Goal: Transaction & Acquisition: Book appointment/travel/reservation

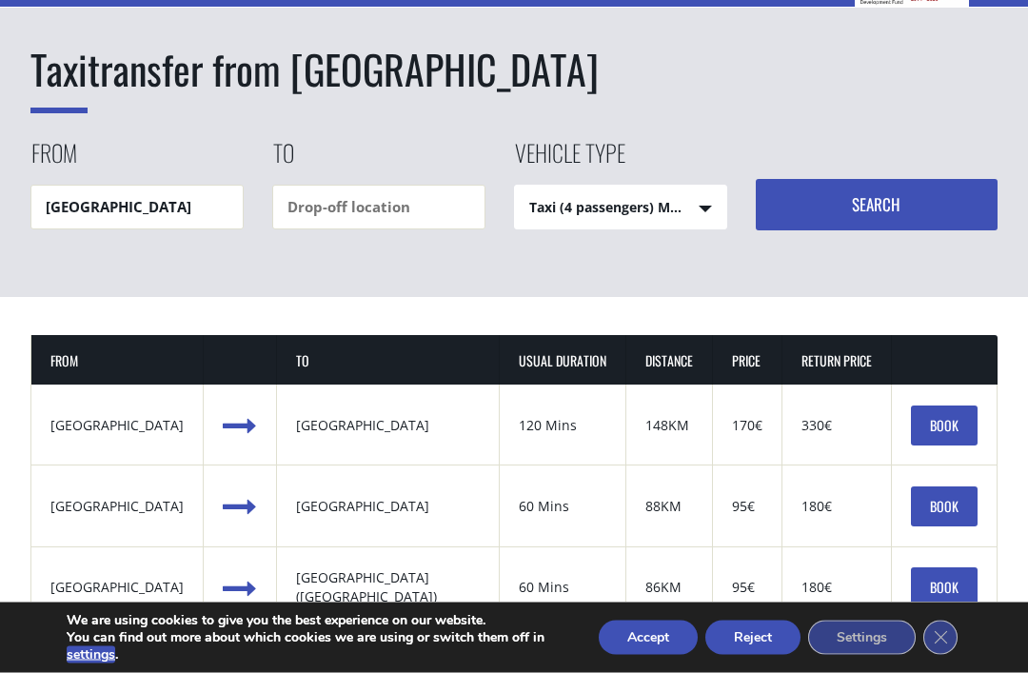
scroll to position [176, 0]
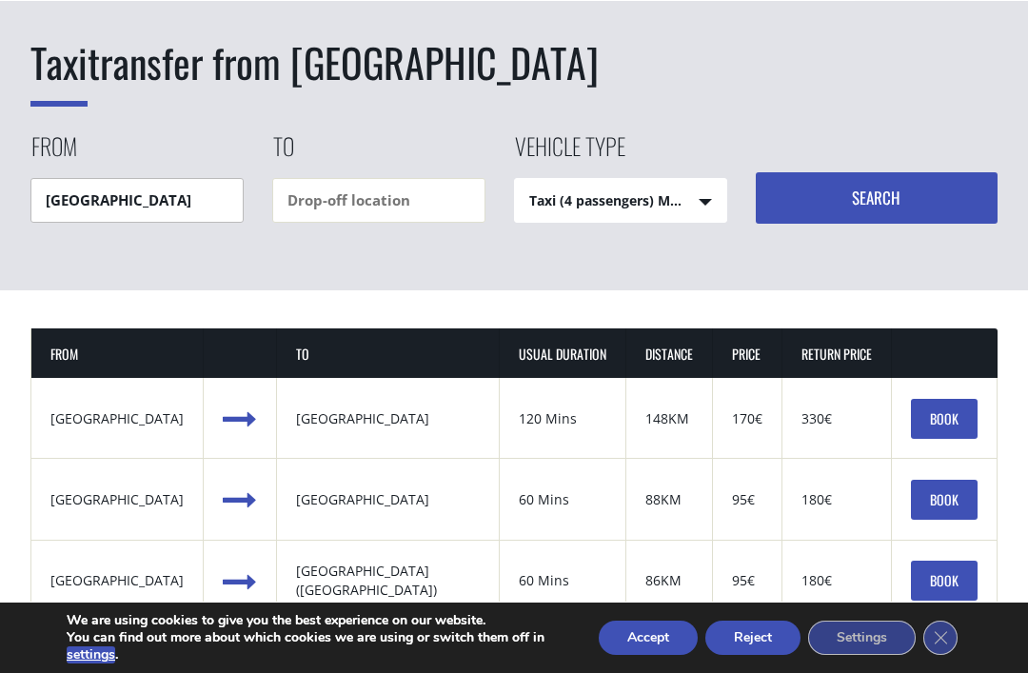
click at [83, 202] on input "Heraklion airport" at bounding box center [136, 200] width 213 height 45
click at [188, 201] on input "Heraklion airport" at bounding box center [136, 200] width 213 height 45
type input "H"
type input "E"
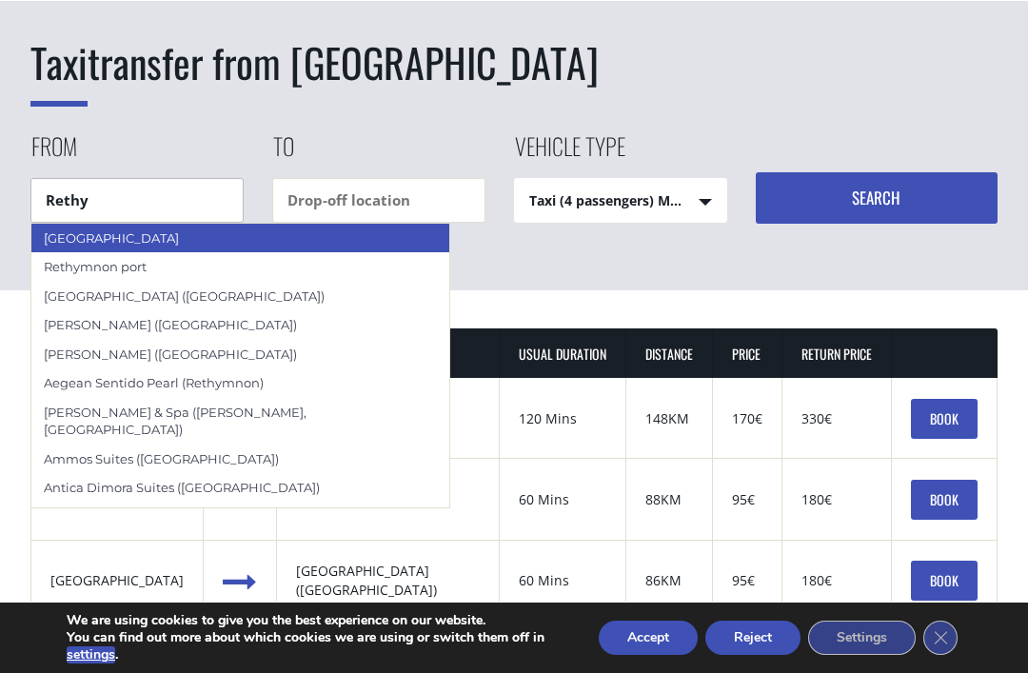
click at [73, 237] on div "Rethymnon city" at bounding box center [240, 238] width 418 height 29
type input "Rethymnon city"
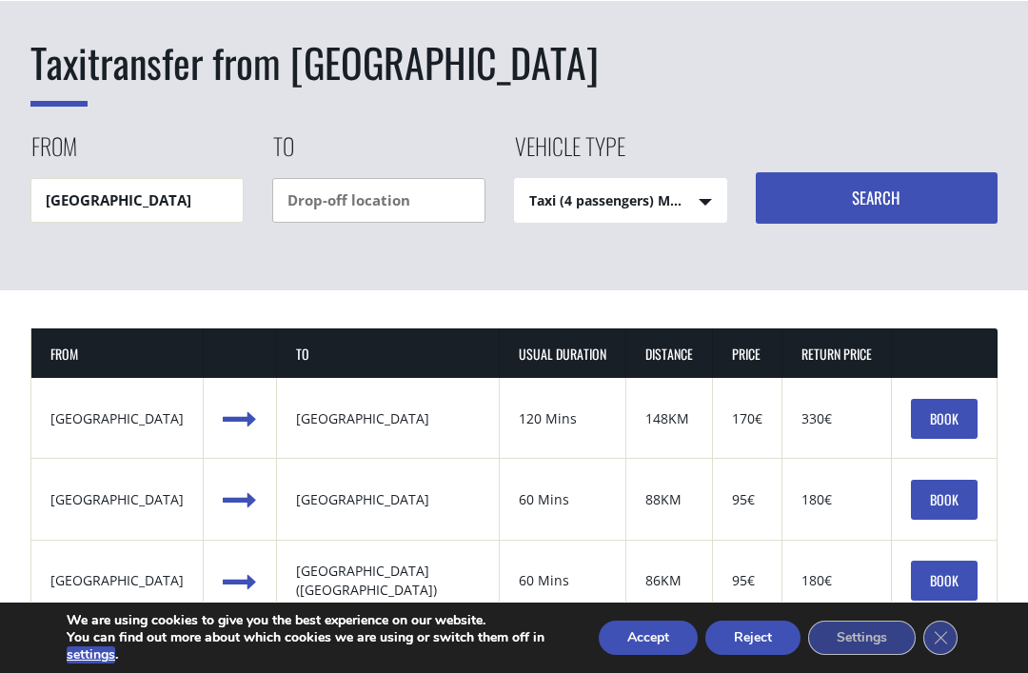
click at [313, 207] on input "text" at bounding box center [378, 200] width 213 height 45
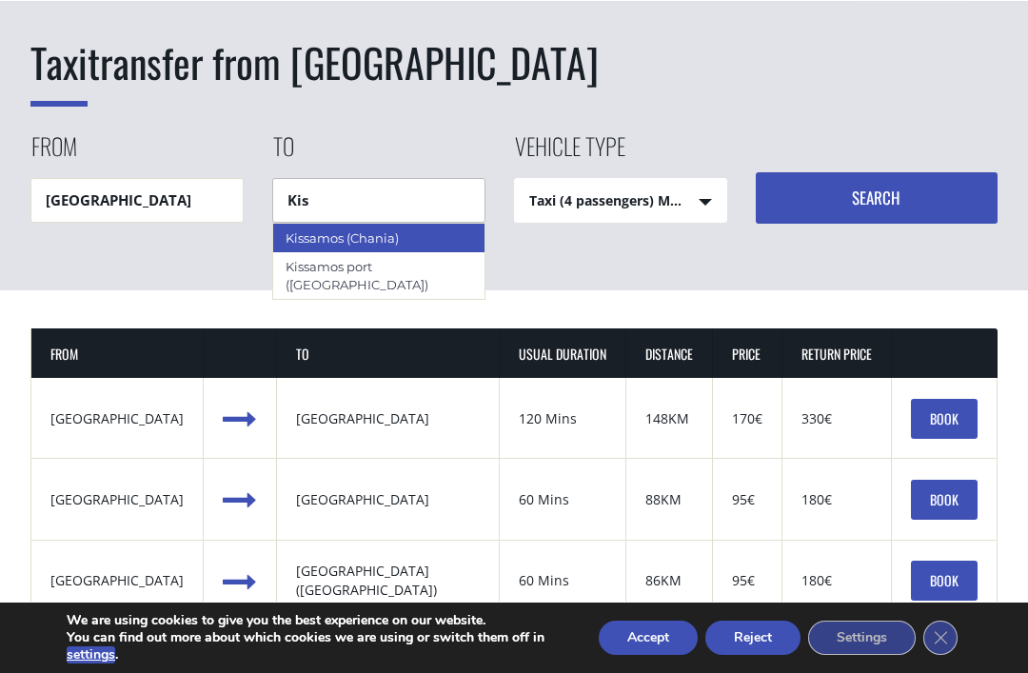
click at [443, 227] on div "Kissamos (Chania)" at bounding box center [378, 238] width 211 height 29
type input "Kissamos (Chania)"
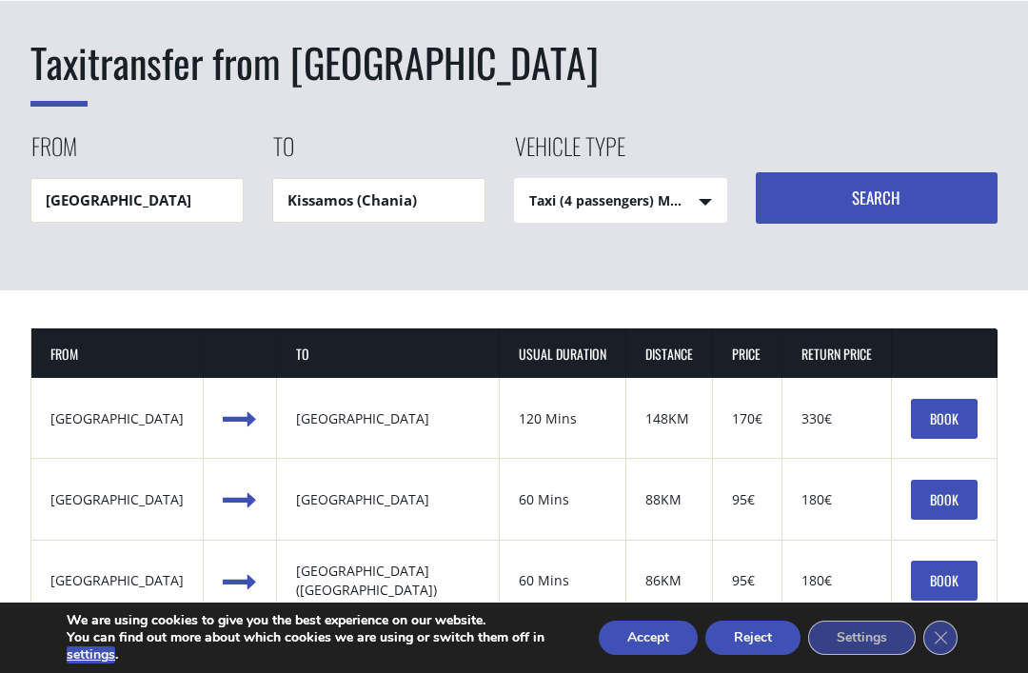
click at [656, 207] on select "Taxi (4 passengers) Mercedes E Class Mini Van (7 passengers) Mercedes Vito Mini…" at bounding box center [620, 202] width 211 height 46
select select "542"
click at [877, 198] on button "Search" at bounding box center [877, 197] width 242 height 51
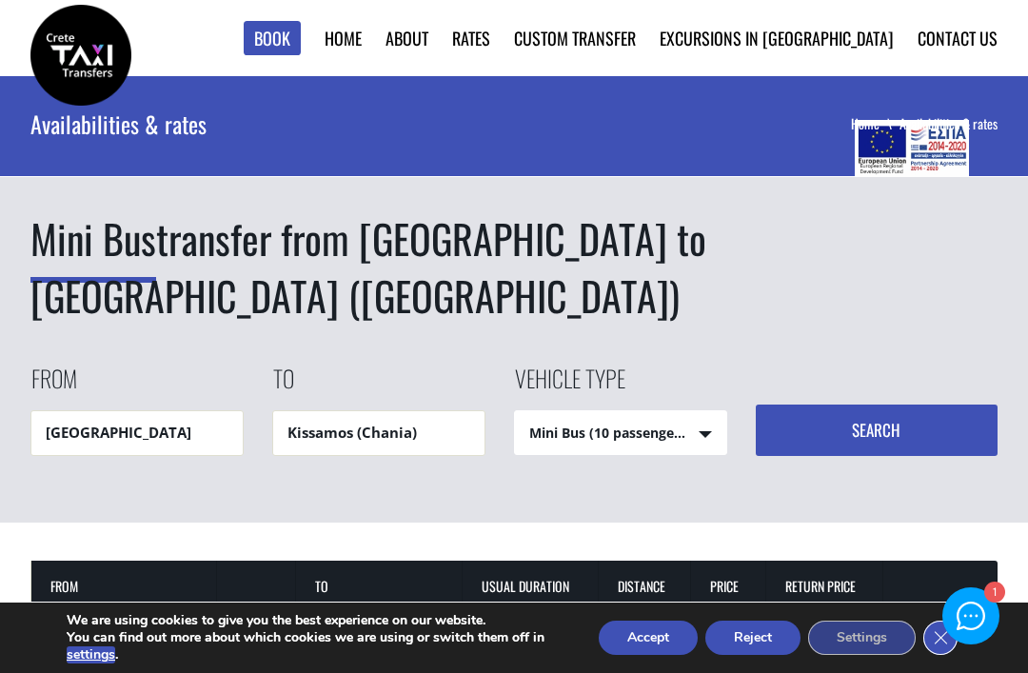
click at [938, 645] on icon "Close GDPR Cookie Banner" at bounding box center [941, 637] width 34 height 29
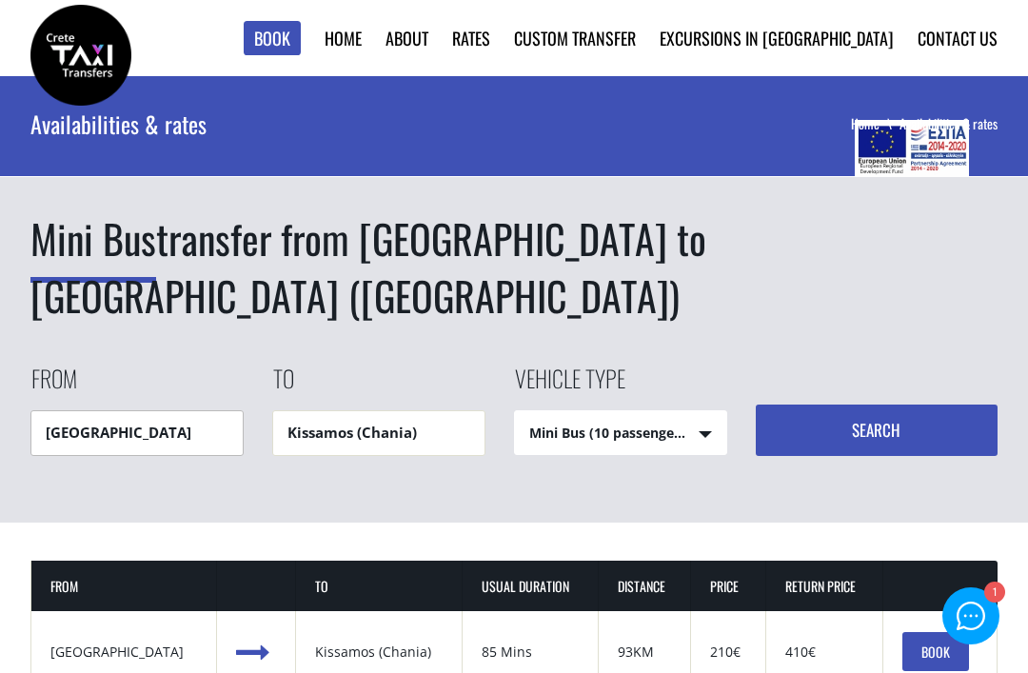
click at [91, 410] on input "Rethymnon city" at bounding box center [136, 432] width 213 height 45
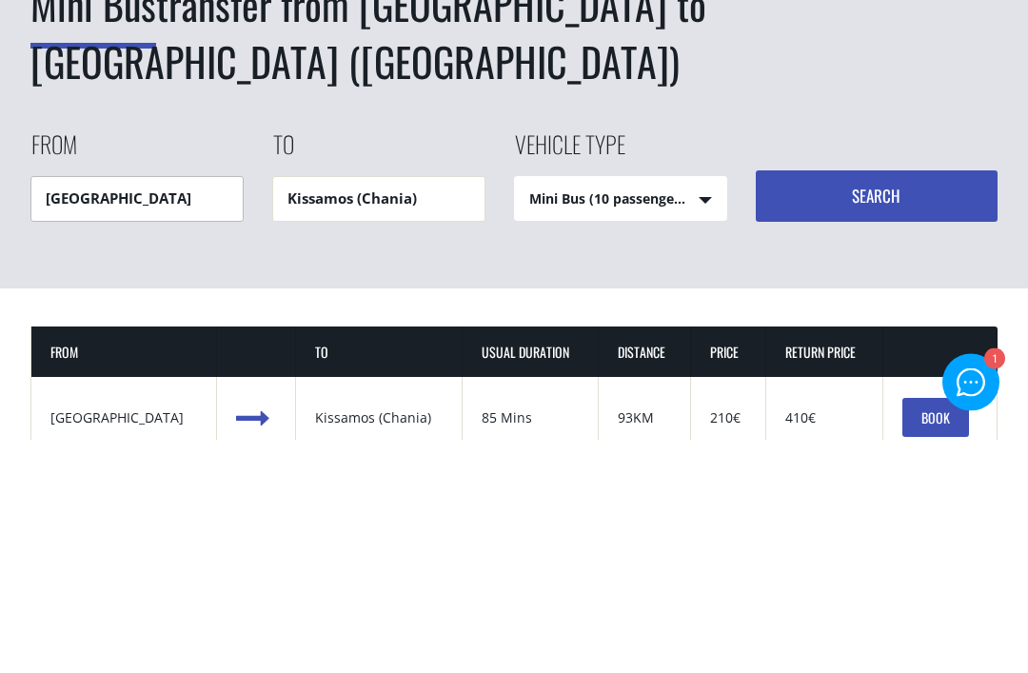
click at [164, 410] on input "Rethymnon city" at bounding box center [136, 432] width 213 height 45
type input "R"
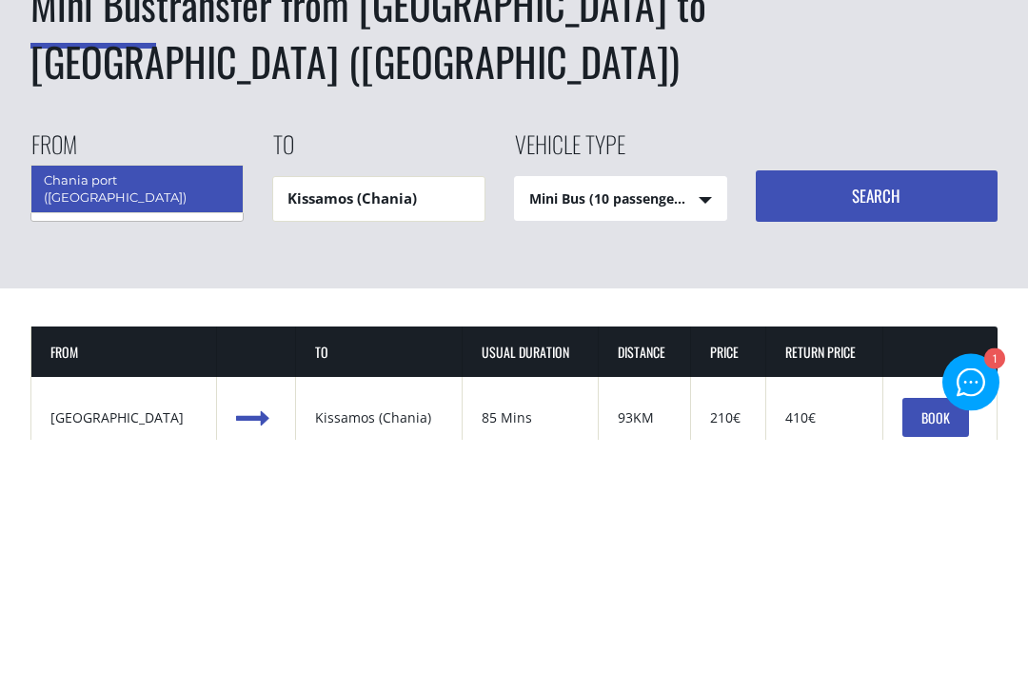
click at [72, 400] on div "Chania port ([GEOGRAPHIC_DATA])" at bounding box center [136, 423] width 211 height 47
type input "Chania port ([GEOGRAPHIC_DATA])"
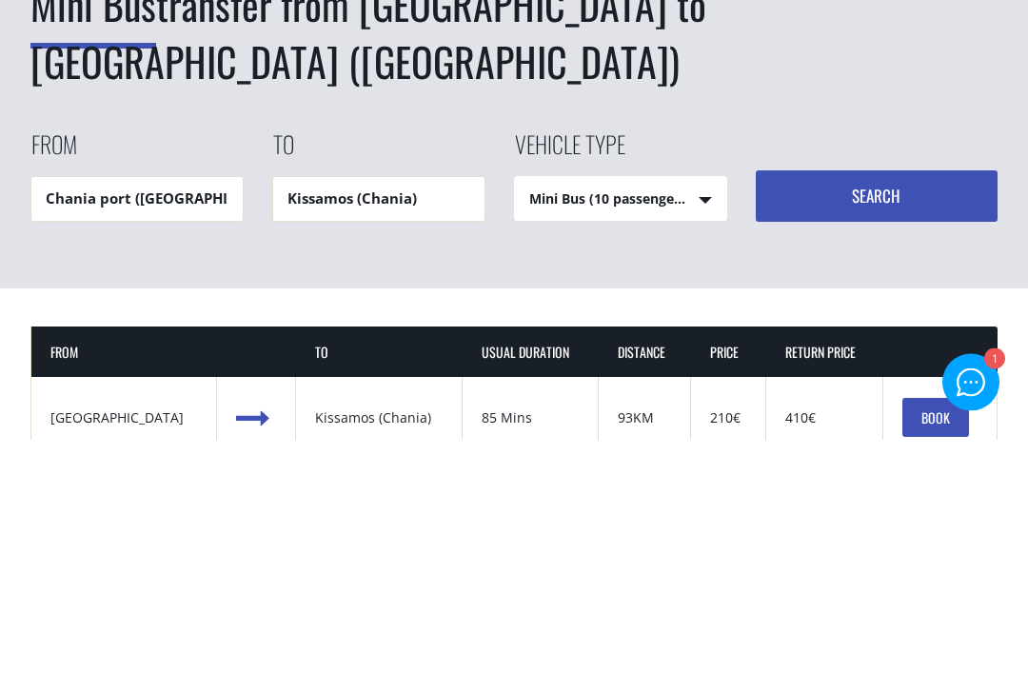
click at [930, 405] on button "Search" at bounding box center [877, 430] width 242 height 51
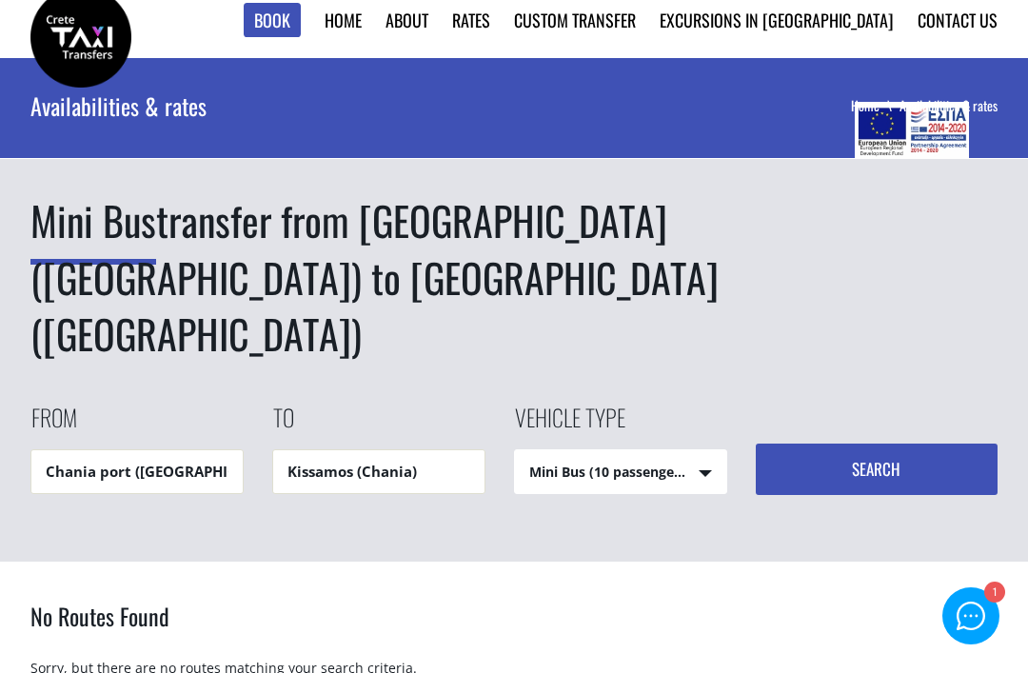
scroll to position [39, 0]
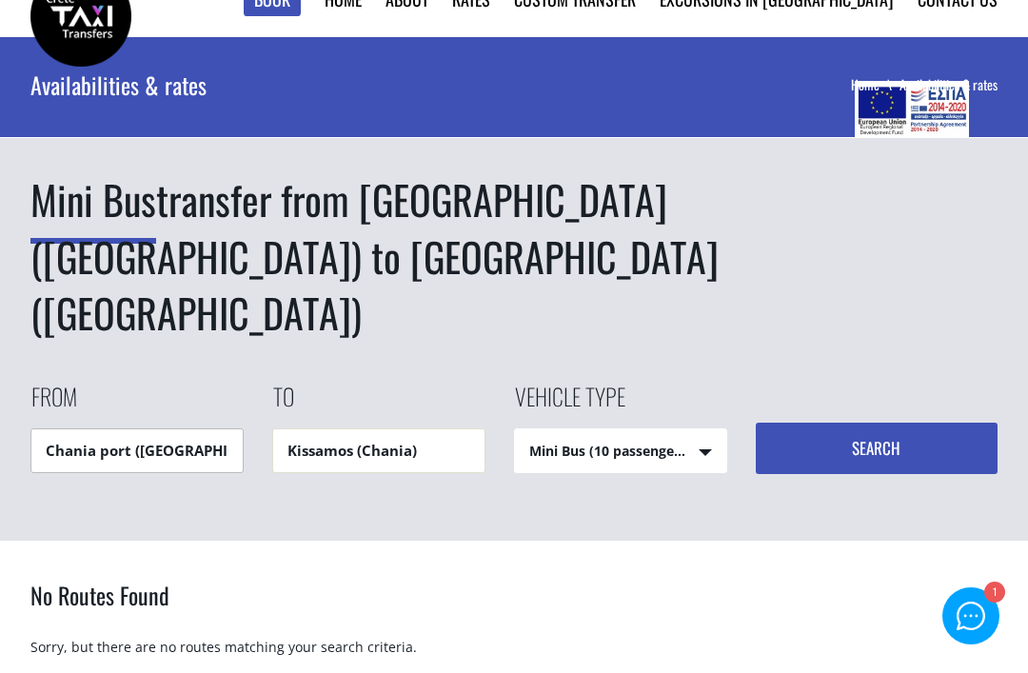
click at [99, 428] on input "Chania port ([GEOGRAPHIC_DATA])" at bounding box center [136, 450] width 213 height 45
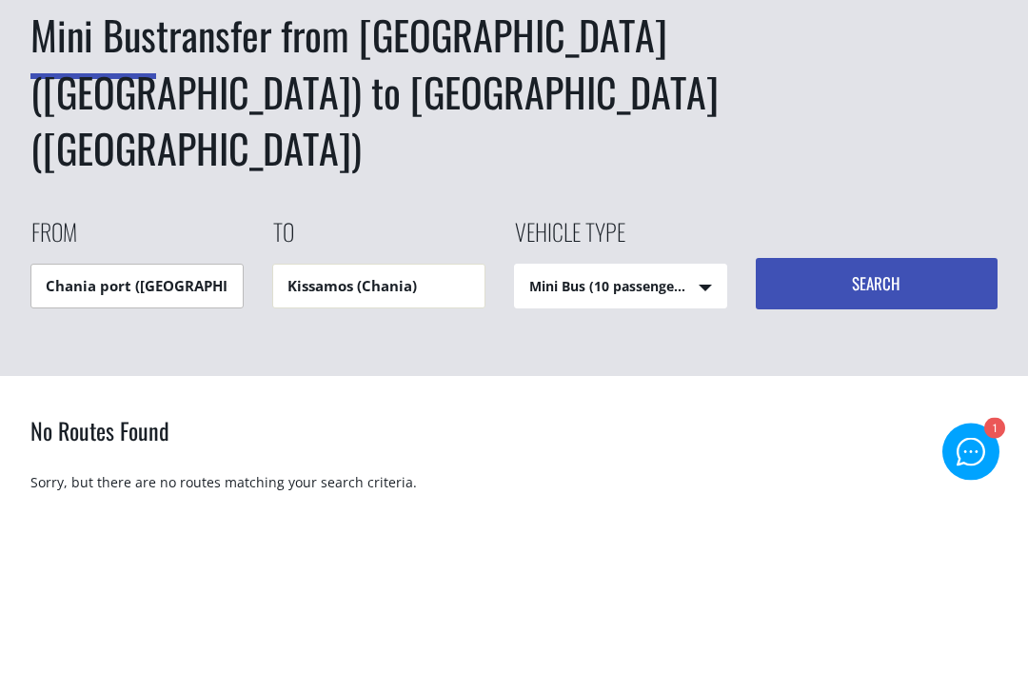
click at [196, 428] on input "Chania port ([GEOGRAPHIC_DATA])" at bounding box center [136, 450] width 213 height 45
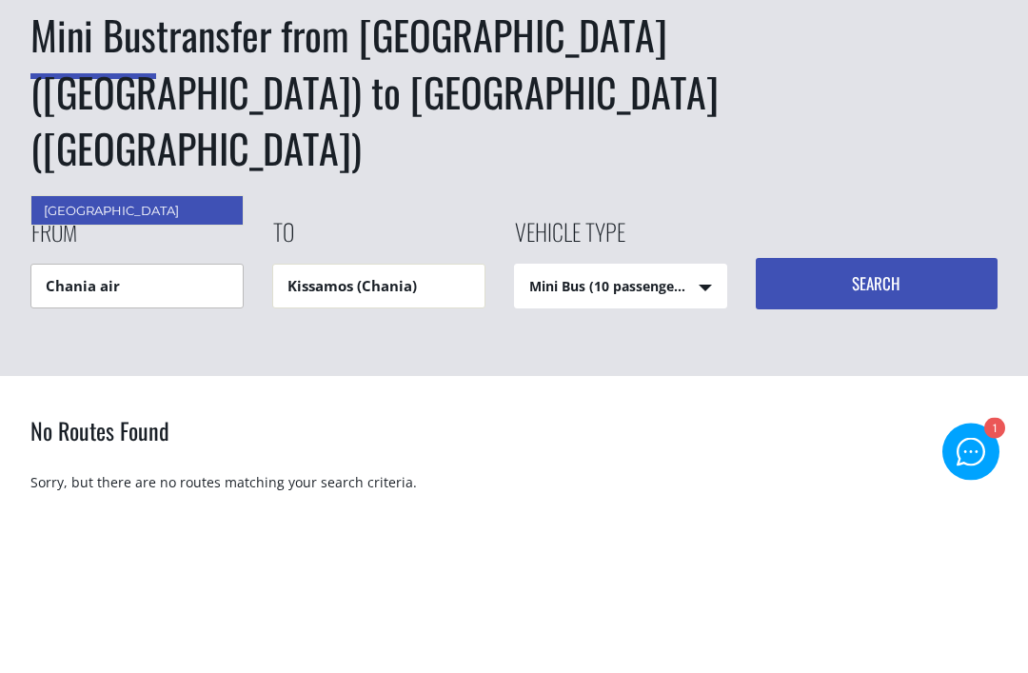
click at [71, 361] on div "[GEOGRAPHIC_DATA]" at bounding box center [136, 375] width 211 height 29
type input "[GEOGRAPHIC_DATA]"
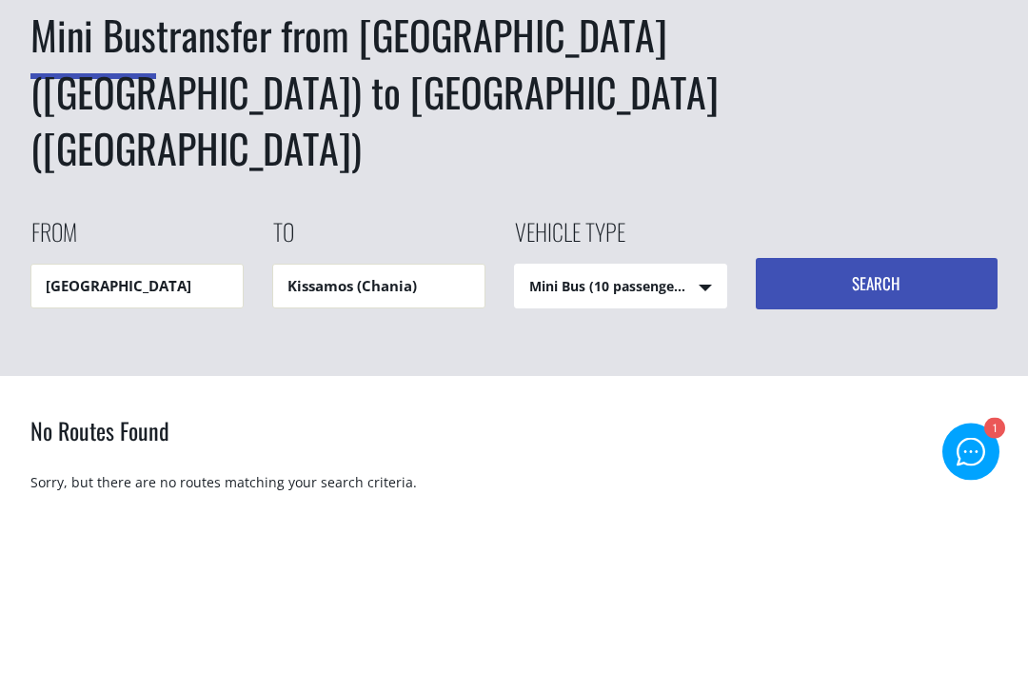
click at [918, 423] on button "Search" at bounding box center [877, 448] width 242 height 51
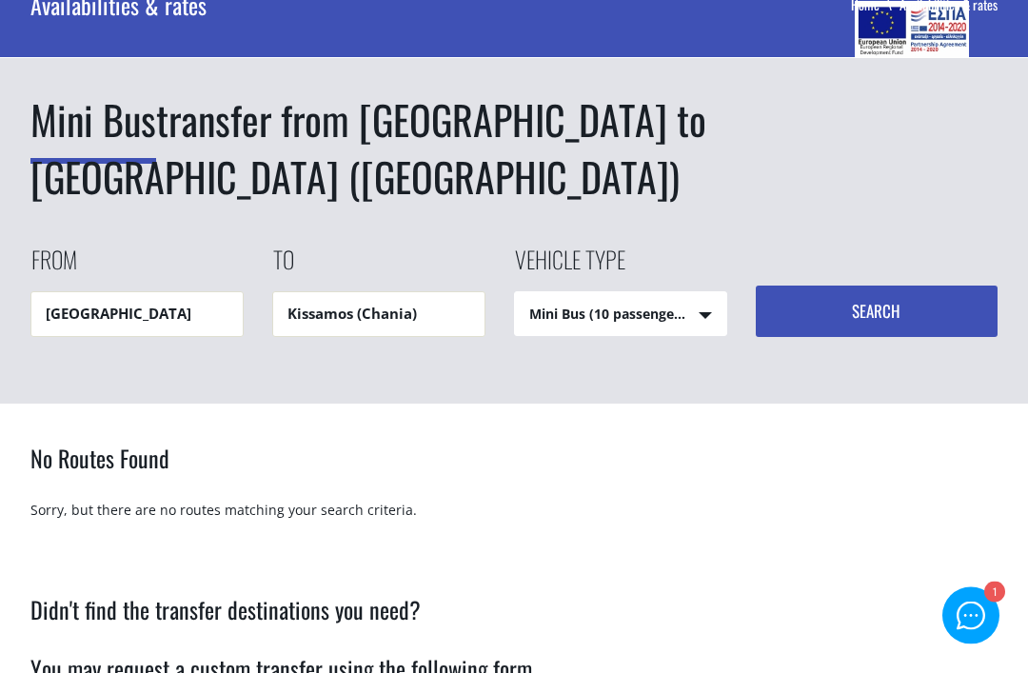
scroll to position [124, 0]
